Goal: Information Seeking & Learning: Learn about a topic

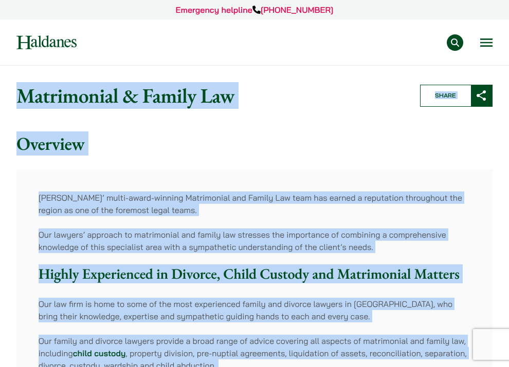
click at [203, 155] on h2 "Overview" at bounding box center [254, 144] width 476 height 22
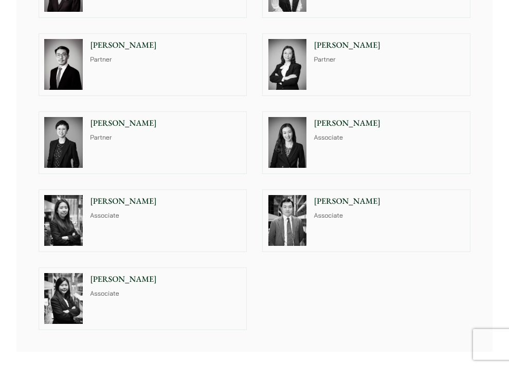
scroll to position [753, 0]
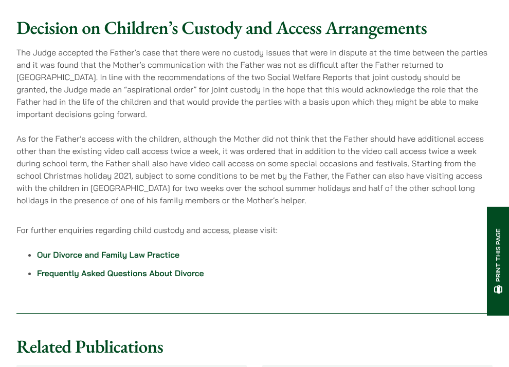
scroll to position [1582, 0]
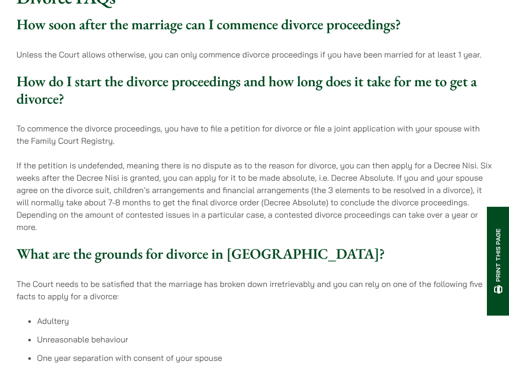
scroll to position [373, 0]
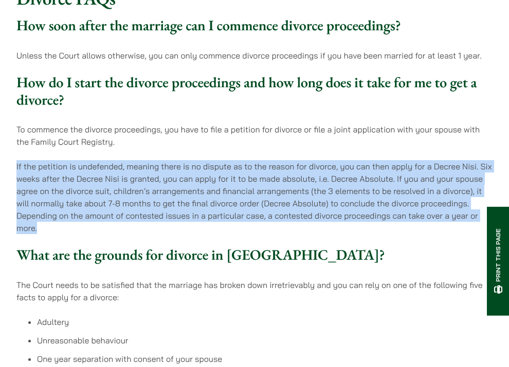
drag, startPoint x: 62, startPoint y: 227, endPoint x: 7, endPoint y: 170, distance: 79.2
copy p "If the petition is undefended, meaning there is no dispute as to the reason for…"
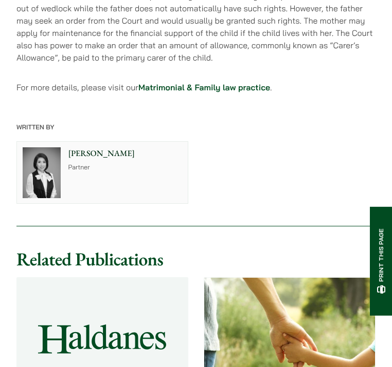
scroll to position [2960, 0]
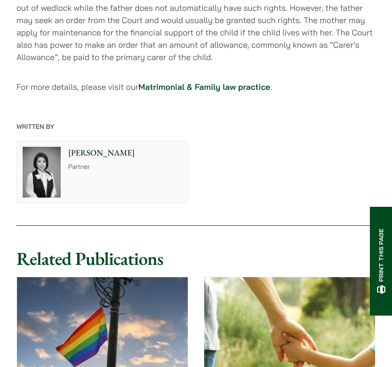
click at [120, 145] on div "Elsie Liu Partner" at bounding box center [126, 172] width 121 height 62
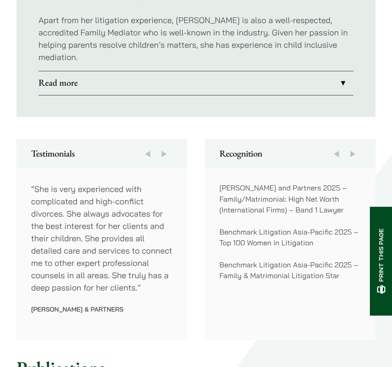
scroll to position [794, 0]
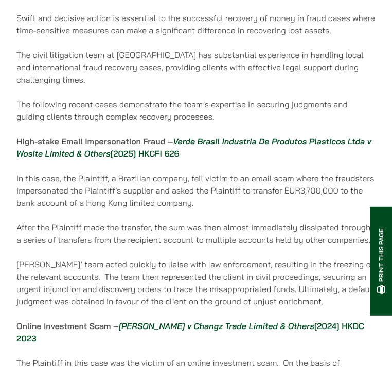
scroll to position [435, 0]
